Goal: Complete application form: Complete application form

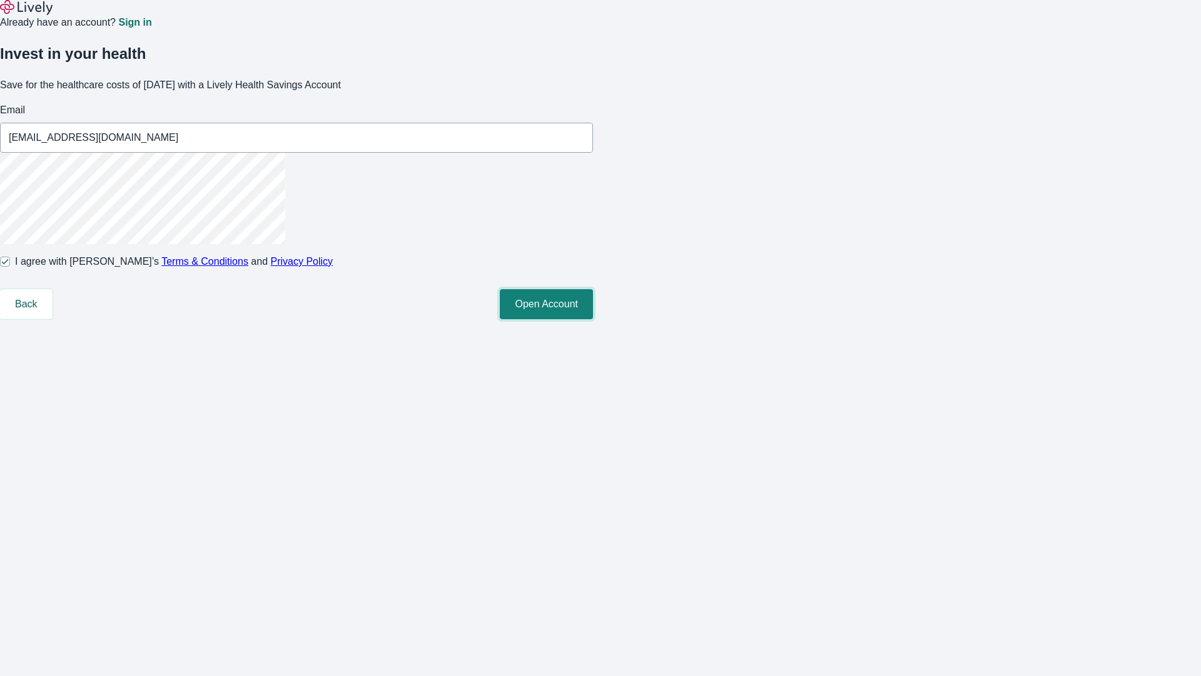
click at [593, 319] on button "Open Account" at bounding box center [546, 304] width 93 height 30
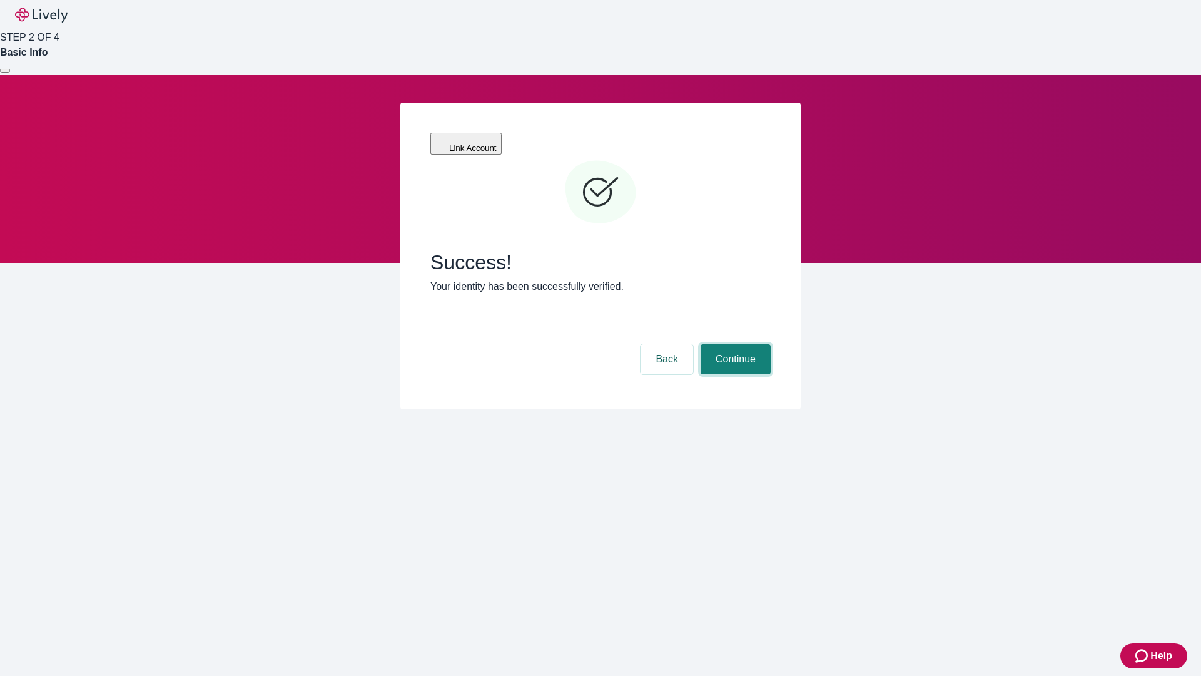
click at [734, 344] on button "Continue" at bounding box center [736, 359] width 70 height 30
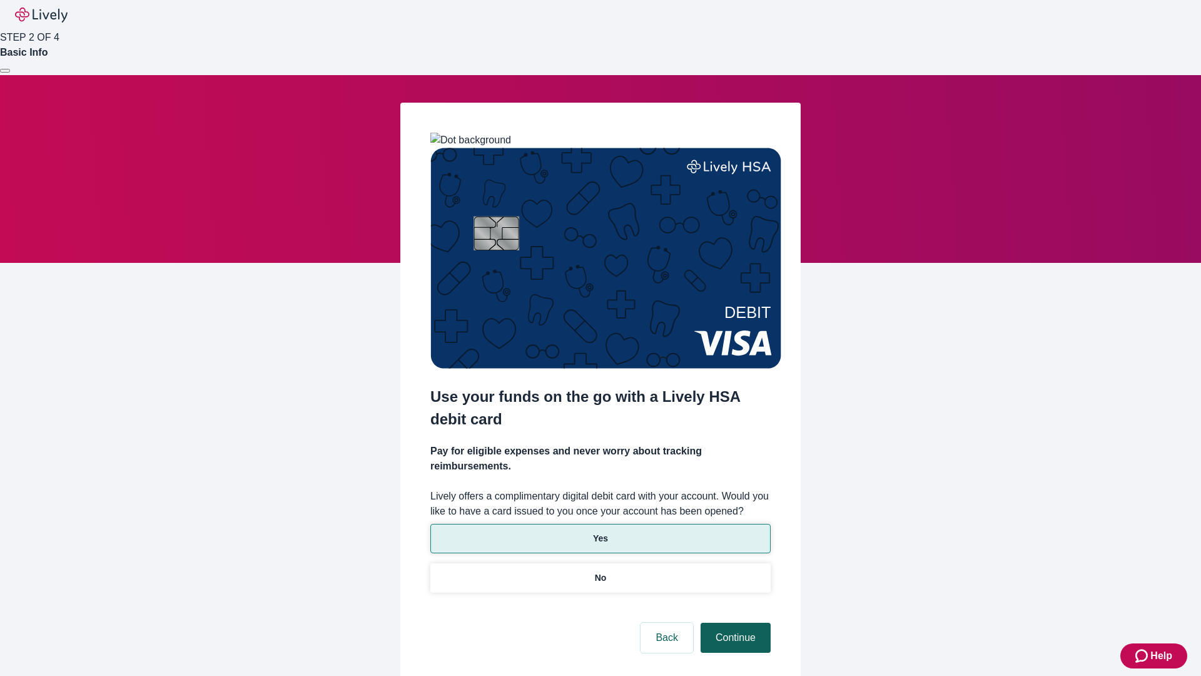
click at [600, 571] on p "No" at bounding box center [601, 577] width 12 height 13
click at [734, 623] on button "Continue" at bounding box center [736, 638] width 70 height 30
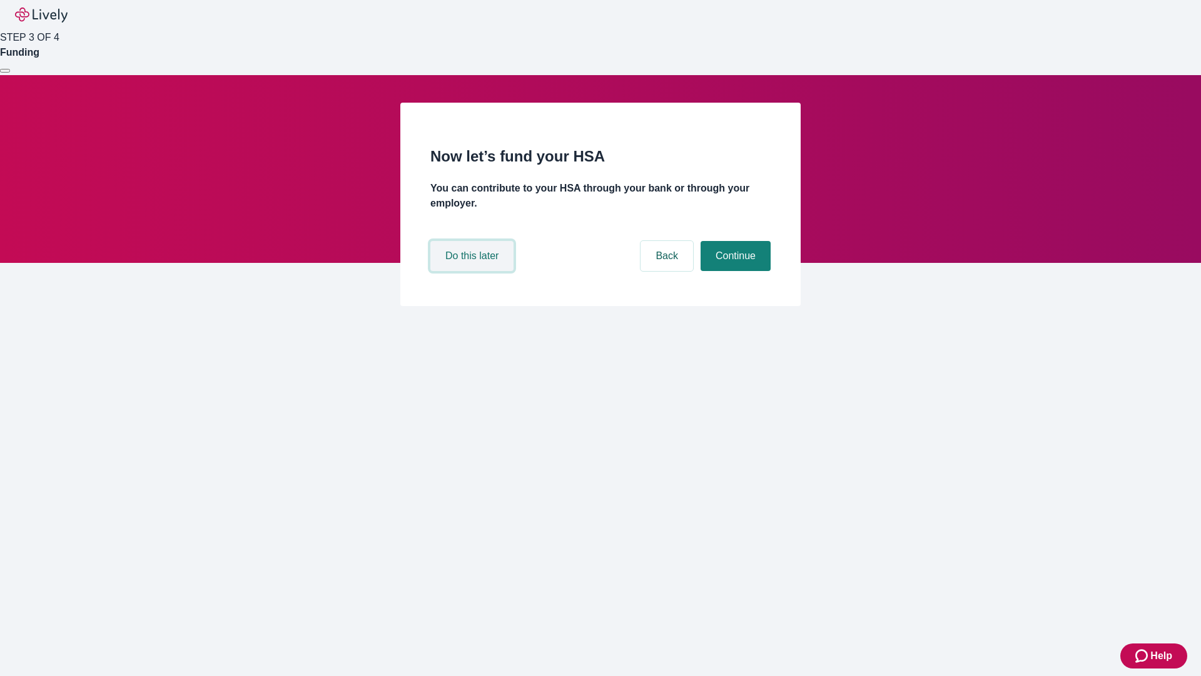
click at [474, 271] on button "Do this later" at bounding box center [472, 256] width 83 height 30
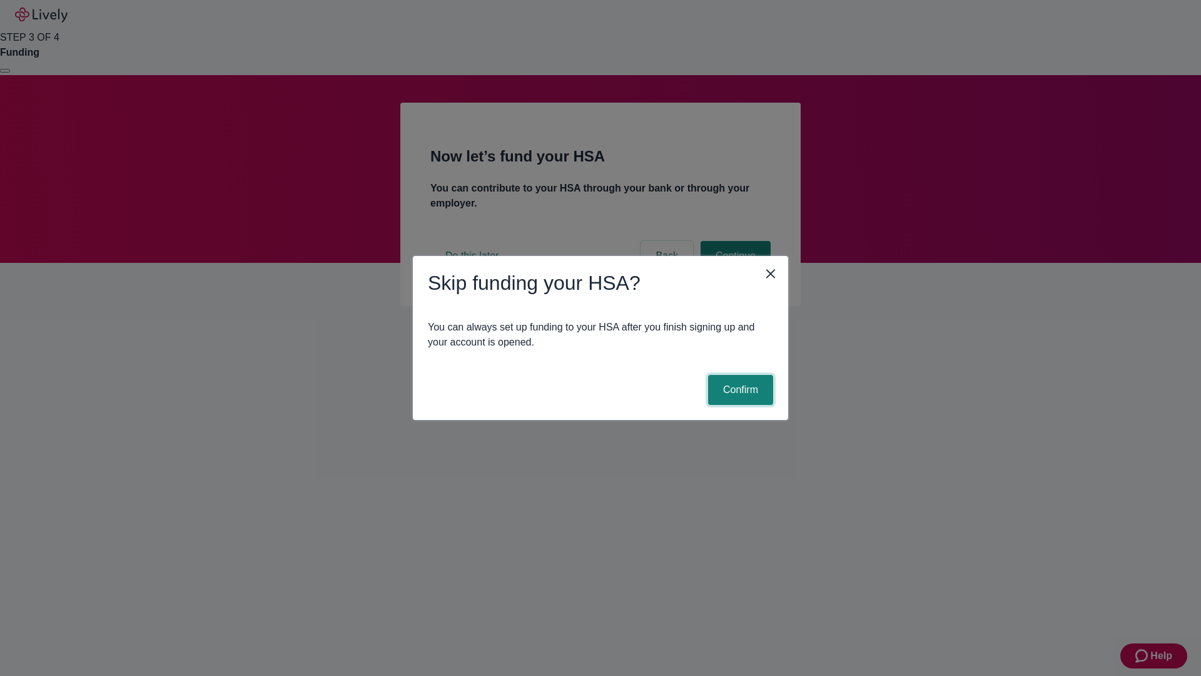
click at [739, 390] on button "Confirm" at bounding box center [740, 390] width 65 height 30
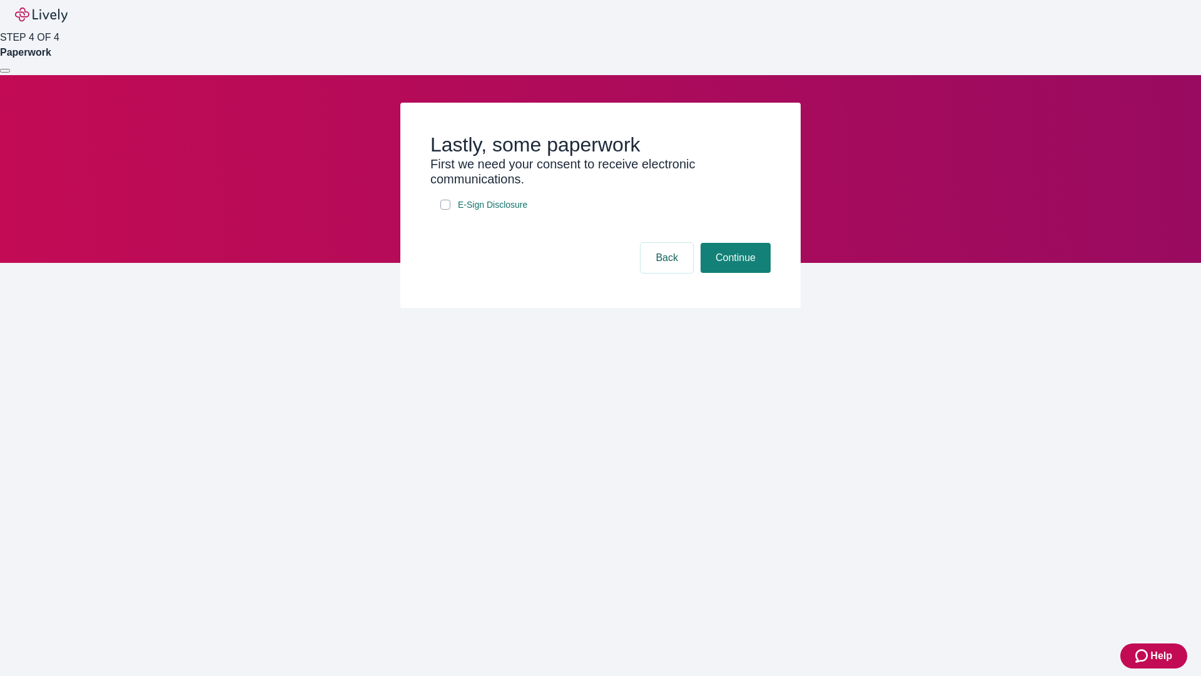
click at [446, 210] on input "E-Sign Disclosure" at bounding box center [446, 205] width 10 height 10
checkbox input "true"
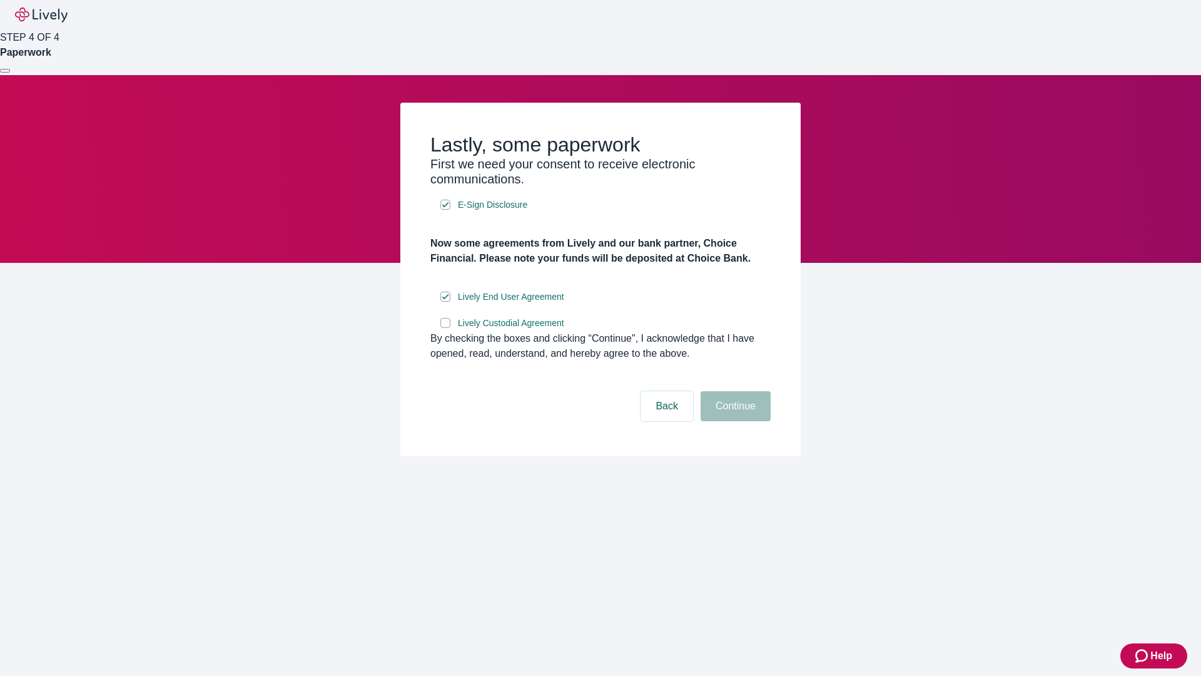
click at [446, 328] on input "Lively Custodial Agreement" at bounding box center [446, 323] width 10 height 10
checkbox input "true"
click at [734, 421] on button "Continue" at bounding box center [736, 406] width 70 height 30
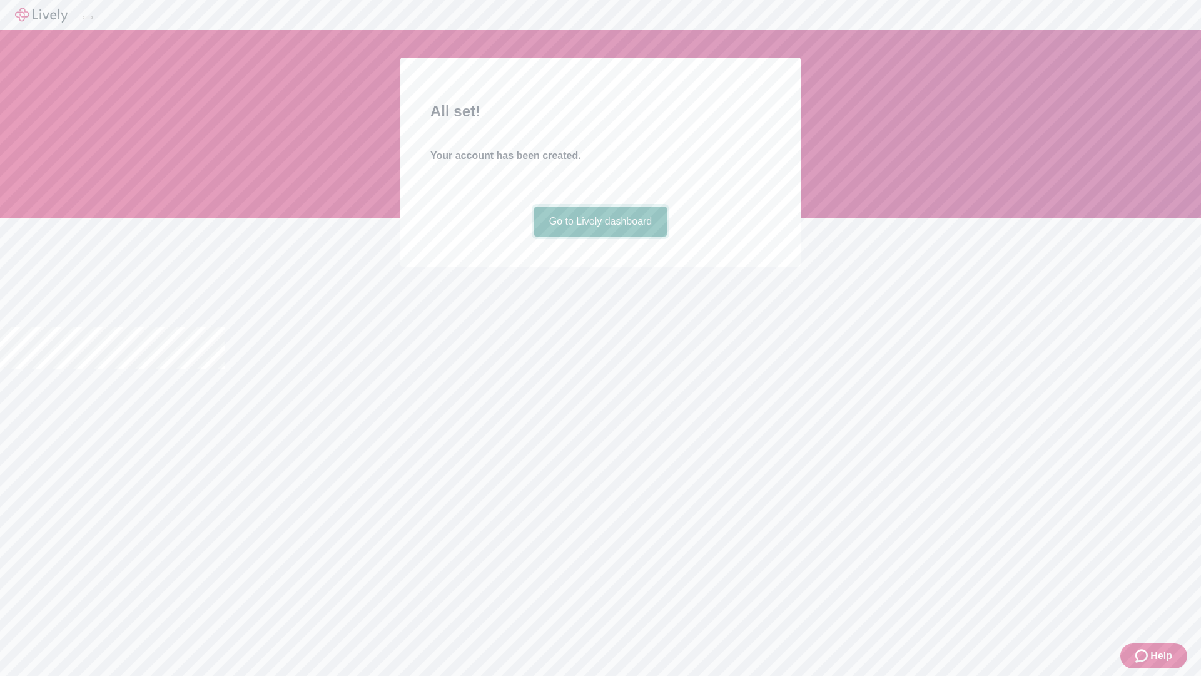
click at [600, 237] on link "Go to Lively dashboard" at bounding box center [600, 221] width 133 height 30
